Goal: Navigation & Orientation: Find specific page/section

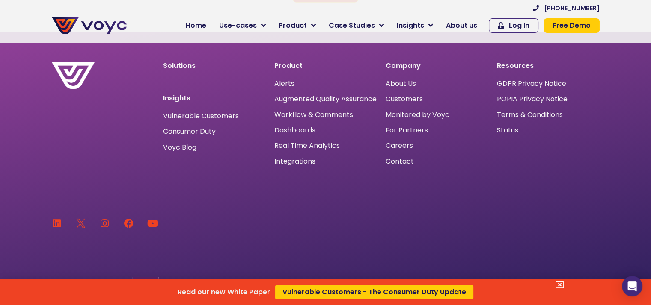
scroll to position [5652, 0]
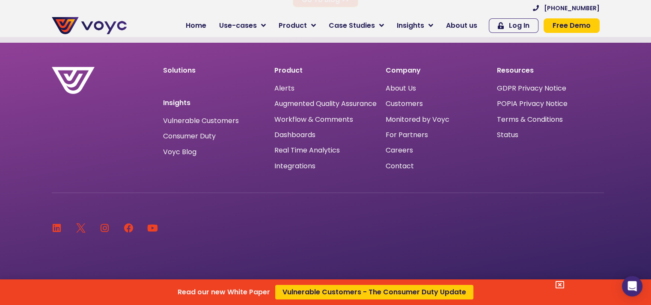
click at [398, 158] on div "Read our new White Paper Vulnerable Customers - The Consumer Duty Update" at bounding box center [325, 152] width 651 height 305
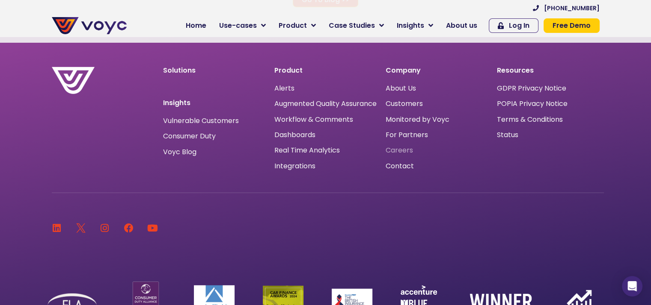
click at [398, 151] on span "Careers" at bounding box center [398, 151] width 27 height 0
click at [397, 151] on span "Careers" at bounding box center [398, 151] width 27 height 0
click at [414, 104] on span "Customers" at bounding box center [403, 104] width 37 height 0
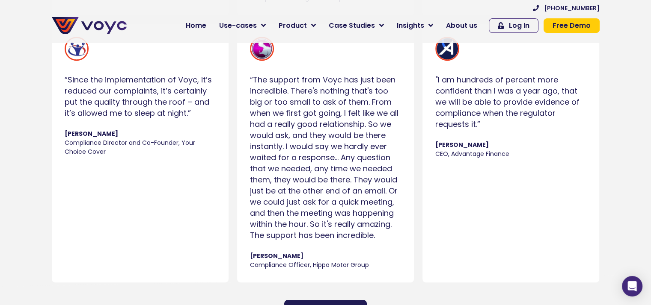
scroll to position [856, 0]
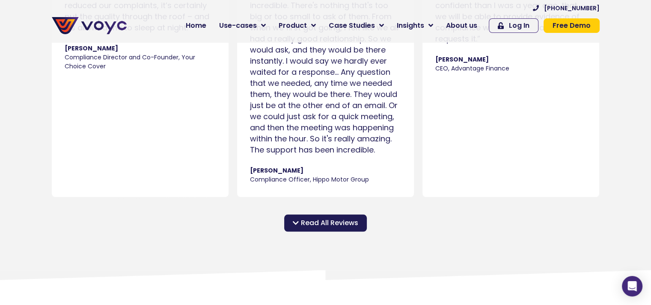
click at [339, 228] on span "Read All Reviews" at bounding box center [329, 223] width 57 height 10
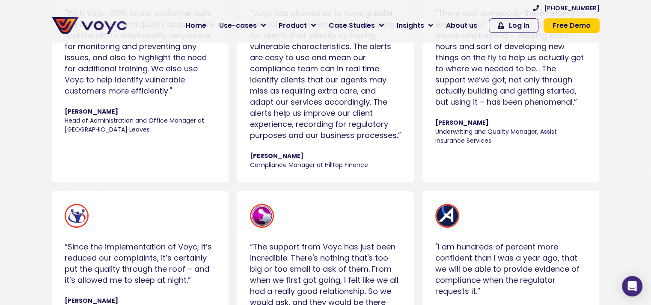
scroll to position [599, 0]
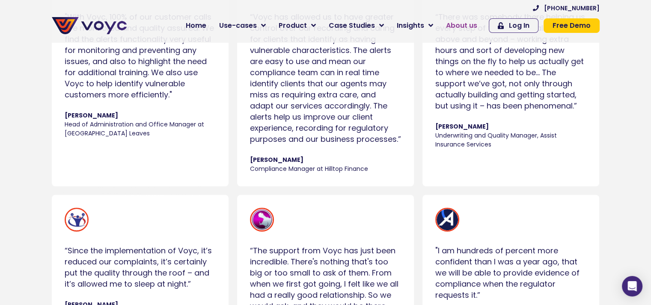
click at [464, 27] on span "About us" at bounding box center [461, 26] width 31 height 10
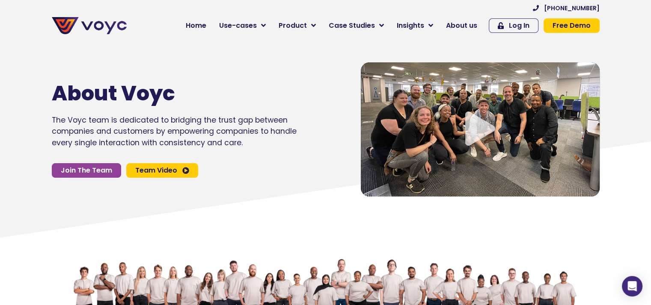
click at [480, 128] on icon "Video play button" at bounding box center [480, 129] width 30 height 34
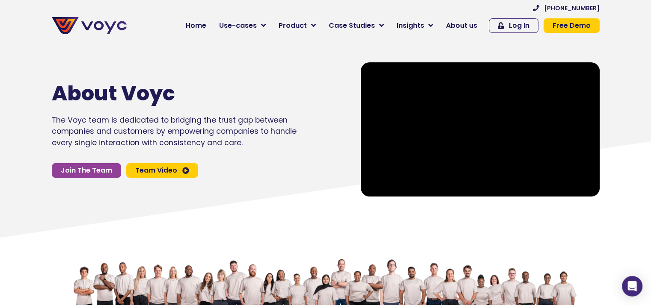
click at [166, 169] on span "Team Video" at bounding box center [156, 170] width 42 height 7
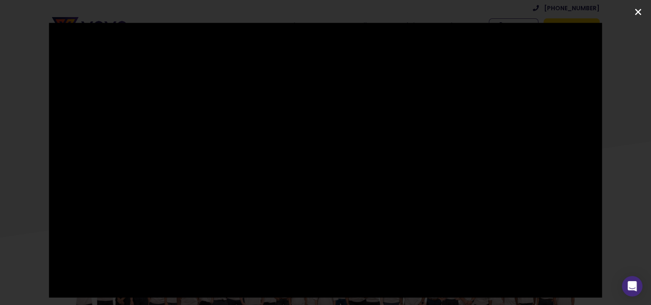
click at [635, 12] on icon "Close (Esc)" at bounding box center [638, 12] width 9 height 9
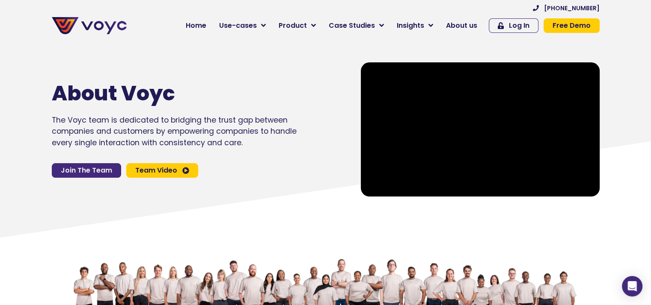
click at [102, 170] on span "Join The Team" at bounding box center [86, 170] width 51 height 7
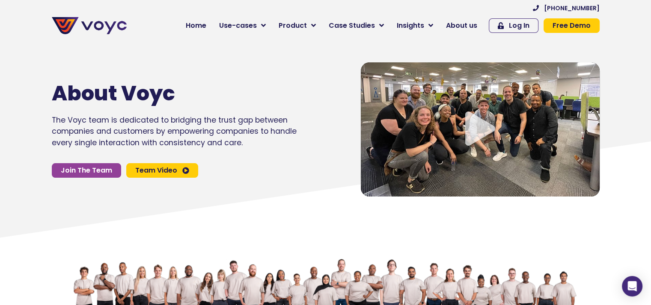
click at [475, 120] on icon "Video play button" at bounding box center [480, 129] width 30 height 34
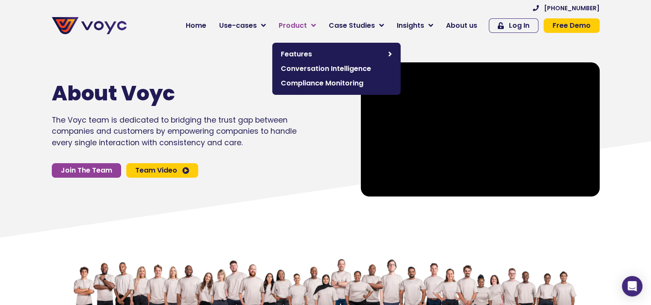
click at [314, 26] on link "Product" at bounding box center [297, 25] width 50 height 17
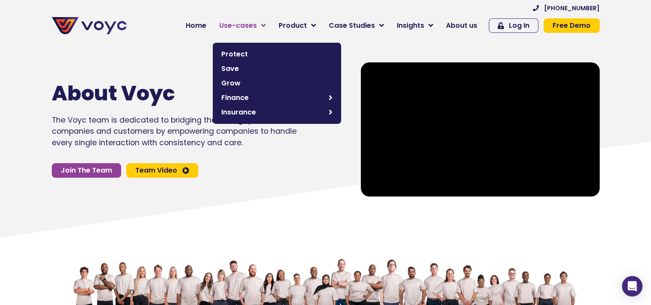
click at [264, 22] on link "Use-cases" at bounding box center [242, 25] width 59 height 17
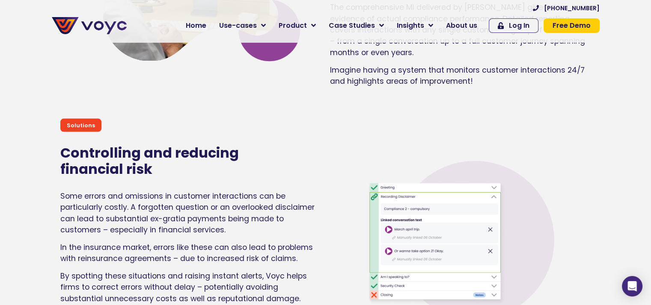
scroll to position [1669, 0]
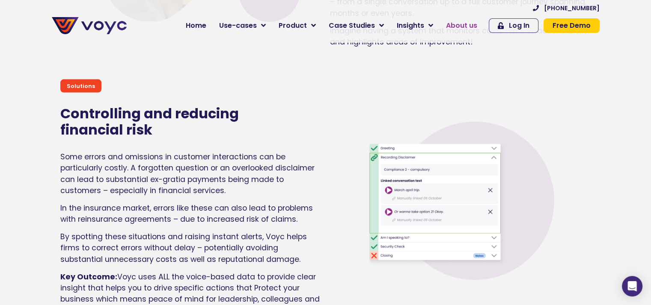
click at [463, 24] on span "About us" at bounding box center [461, 26] width 31 height 10
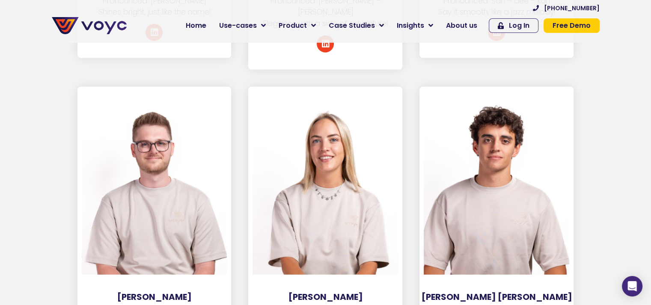
scroll to position [2570, 0]
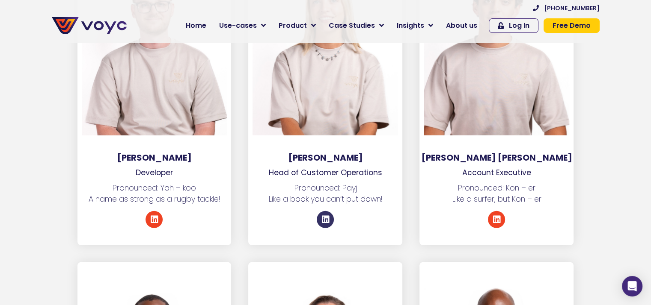
click at [324, 216] on icon at bounding box center [325, 220] width 9 height 9
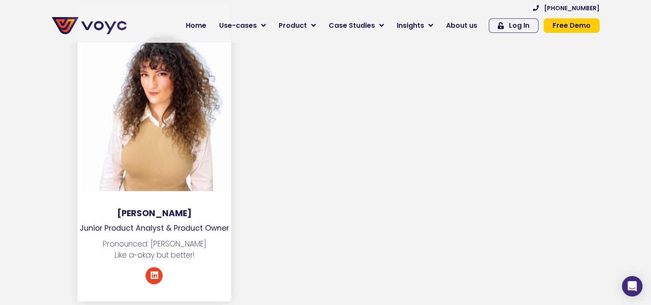
scroll to position [4495, 0]
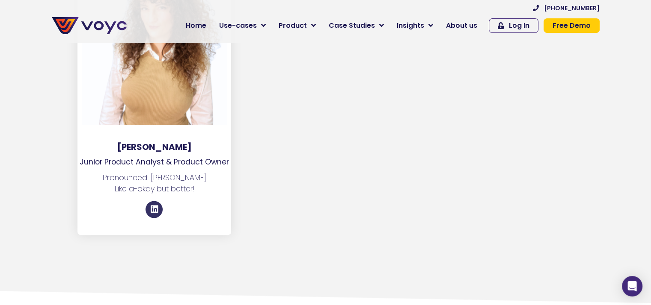
click at [157, 205] on icon at bounding box center [154, 209] width 9 height 9
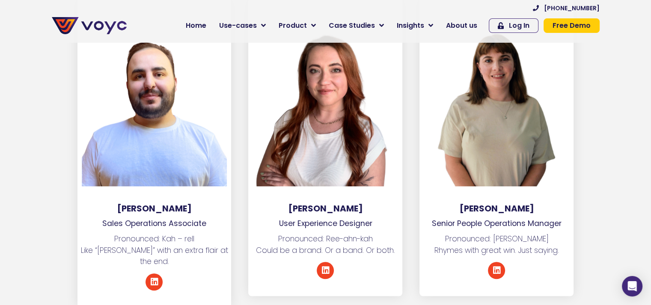
scroll to position [3767, 0]
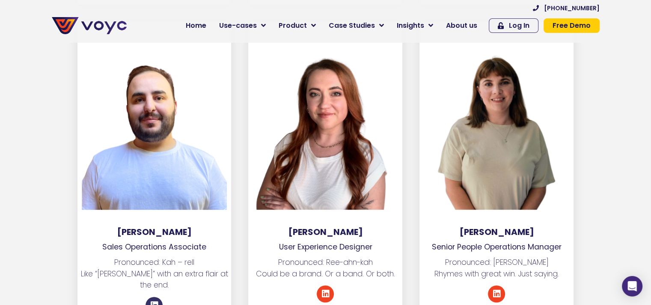
click at [154, 302] on icon at bounding box center [154, 306] width 9 height 9
click at [324, 290] on icon at bounding box center [325, 294] width 9 height 9
